Goal: Task Accomplishment & Management: Use online tool/utility

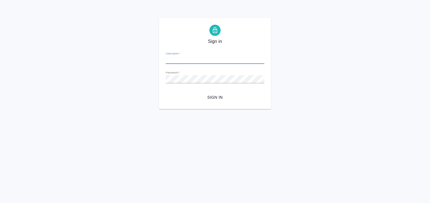
type input "[EMAIL_ADDRESS][DOMAIN_NAME]"
click at [208, 96] on span "Sign in" at bounding box center [215, 97] width 90 height 7
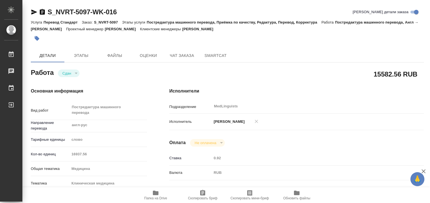
type textarea "x"
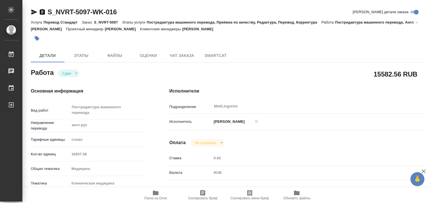
type textarea "x"
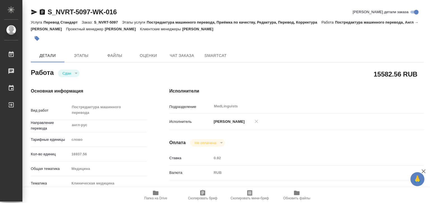
type textarea "x"
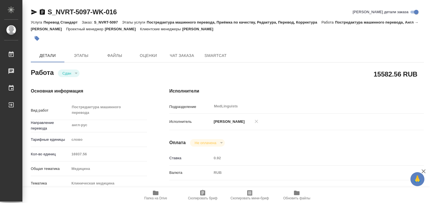
type textarea "x"
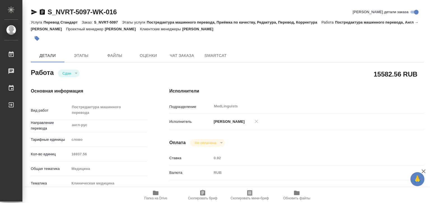
type textarea "x"
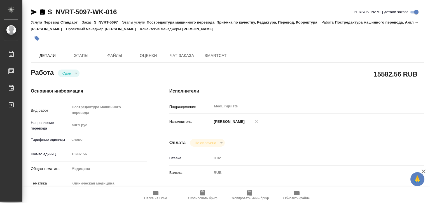
type textarea "x"
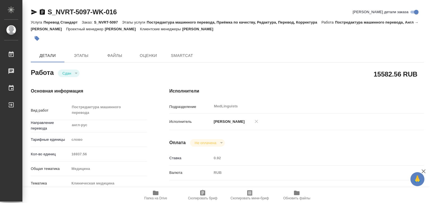
type textarea "x"
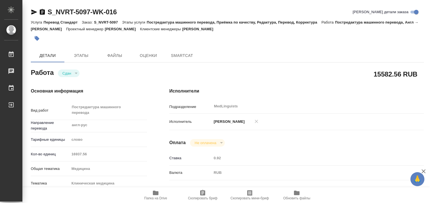
type textarea "x"
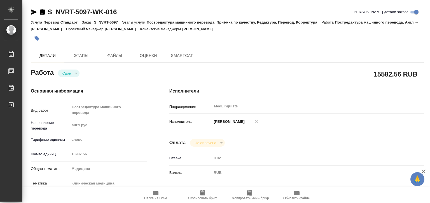
type textarea "x"
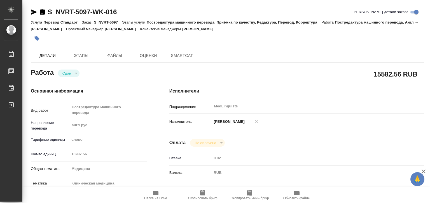
type textarea "x"
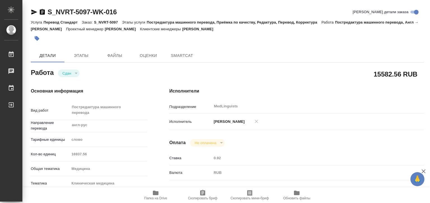
type textarea "x"
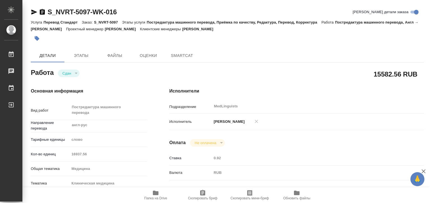
type textarea "x"
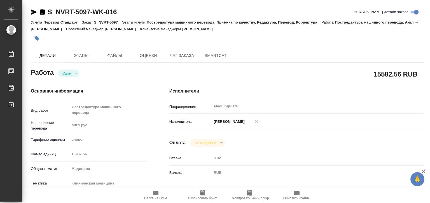
type textarea "x"
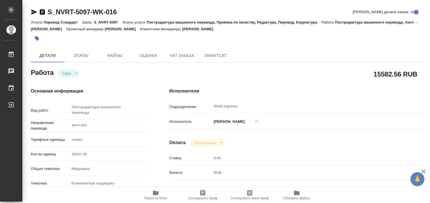
type textarea "x"
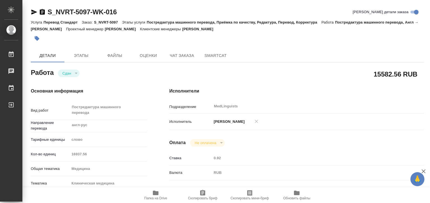
type textarea "x"
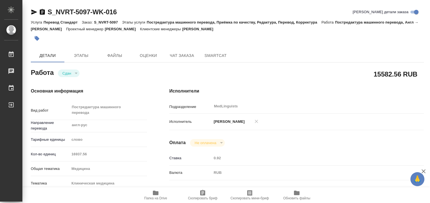
type textarea "x"
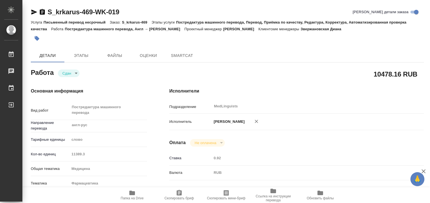
type textarea "x"
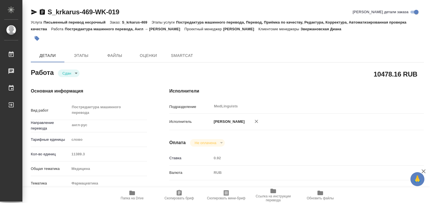
type textarea "x"
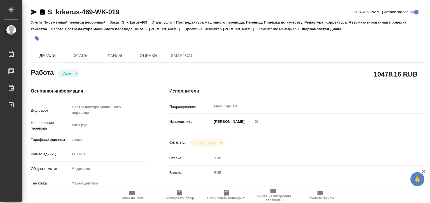
type textarea "x"
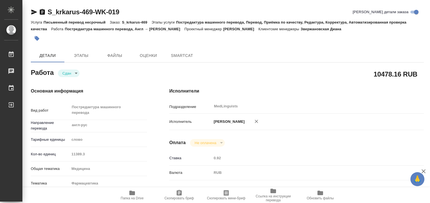
type textarea "x"
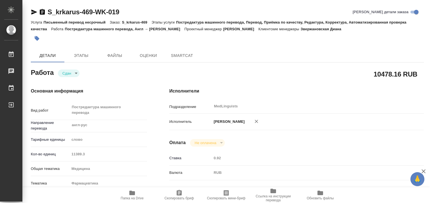
type textarea "x"
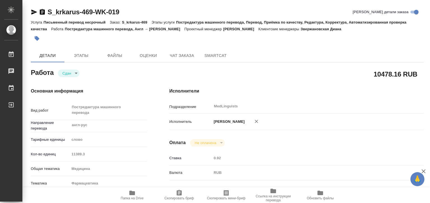
click at [48, 155] on div "Кол-во единиц 11389.3" at bounding box center [89, 154] width 116 height 10
type textarea "x"
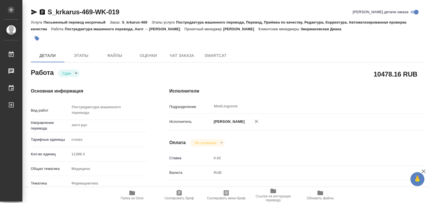
type textarea "x"
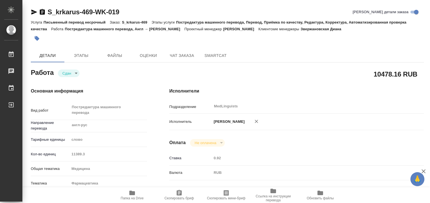
type textarea "x"
